Goal: Task Accomplishment & Management: Manage account settings

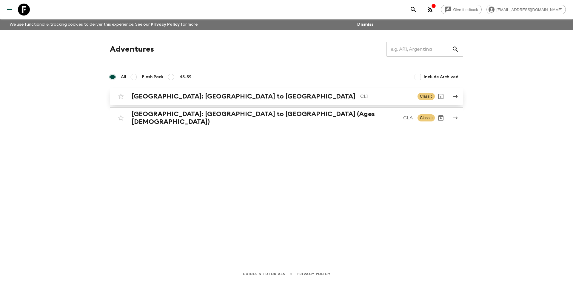
click at [197, 94] on h2 "[GEOGRAPHIC_DATA]: [GEOGRAPHIC_DATA] to [GEOGRAPHIC_DATA]" at bounding box center [244, 97] width 224 height 8
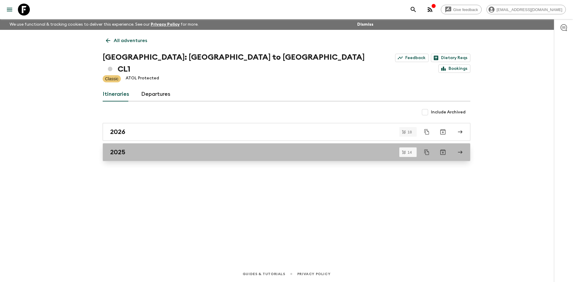
click at [176, 148] on div "2025" at bounding box center [280, 152] width 341 height 8
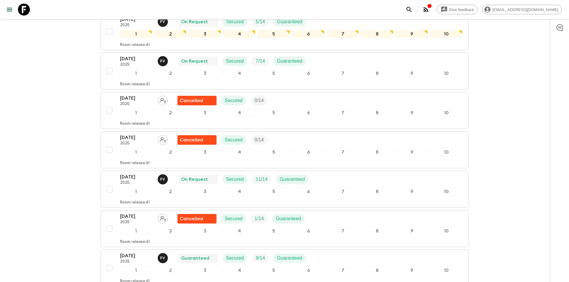
scroll to position [209, 0]
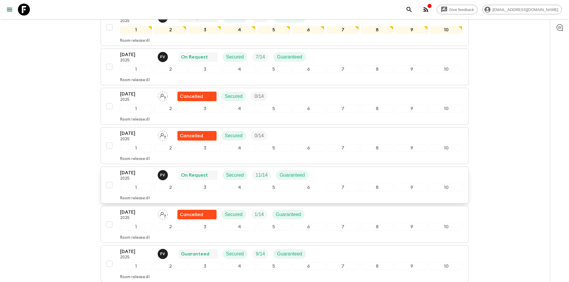
click at [135, 184] on div "1" at bounding box center [136, 188] width 32 height 8
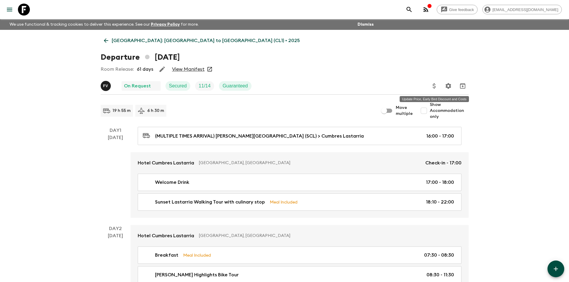
click at [433, 88] on icon "Update Price, Early Bird Discount and Costs" at bounding box center [433, 85] width 7 height 7
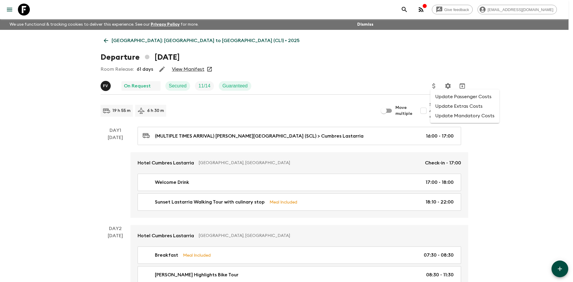
click at [443, 100] on li "Update Passenger Costs" at bounding box center [464, 97] width 69 height 10
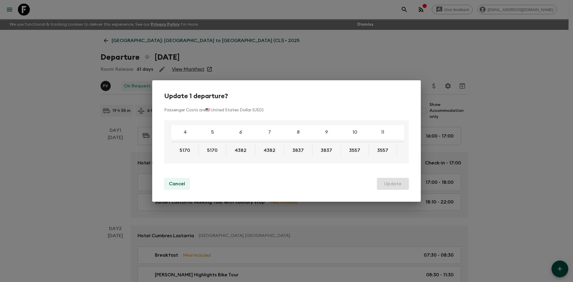
click at [178, 185] on p "Cancel" at bounding box center [177, 183] width 16 height 7
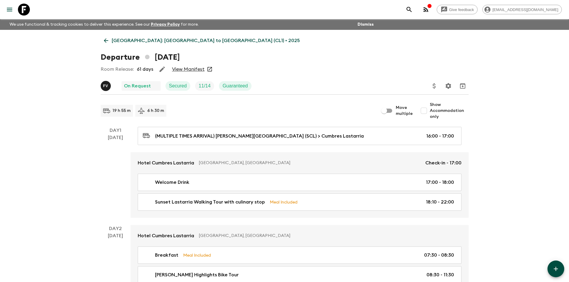
click at [432, 88] on icon "Update Price, Early Bird Discount and Costs" at bounding box center [433, 85] width 7 height 7
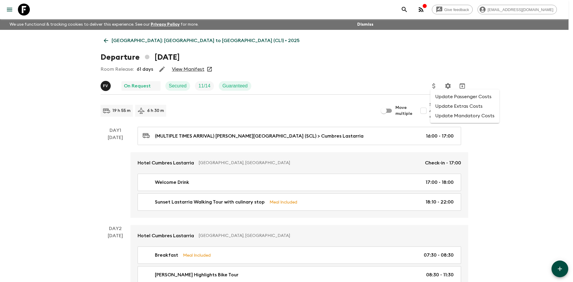
click at [454, 109] on li "Update Extras Costs" at bounding box center [464, 106] width 69 height 10
